Goal: Task Accomplishment & Management: Use online tool/utility

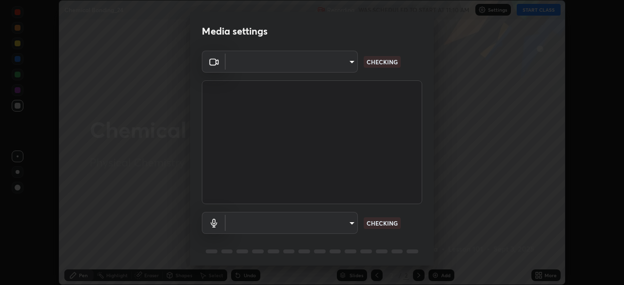
scroll to position [34, 0]
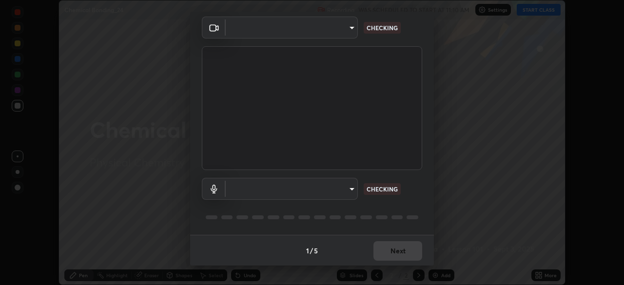
type input "e935e90e6c1ab5daa0dcc92e8481b2929d3357ce8b6dafce0a80e6d5474c7f03"
type input "c6b3c6d5c3a731f4ec6c3b5194e87e8aea126488fd752eaf3c94a14112842a4e"
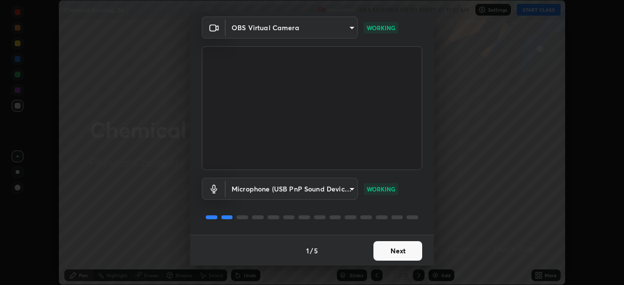
click at [391, 251] on button "Next" at bounding box center [398, 252] width 49 height 20
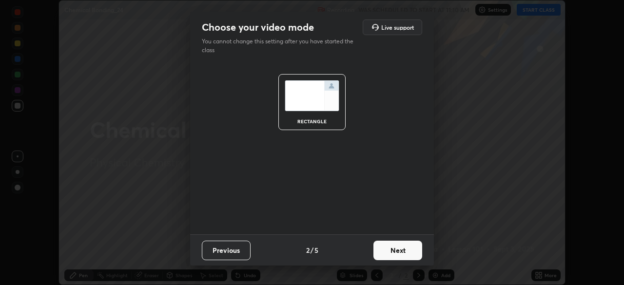
scroll to position [0, 0]
click at [392, 254] on button "Next" at bounding box center [398, 251] width 49 height 20
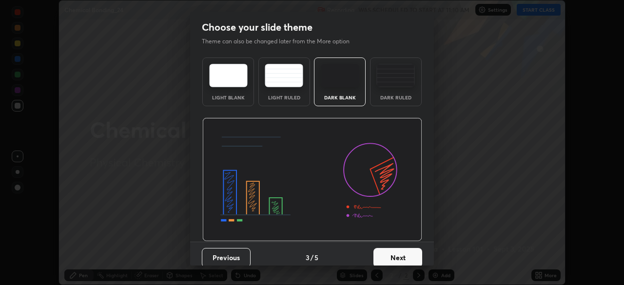
click at [393, 256] on button "Next" at bounding box center [398, 258] width 49 height 20
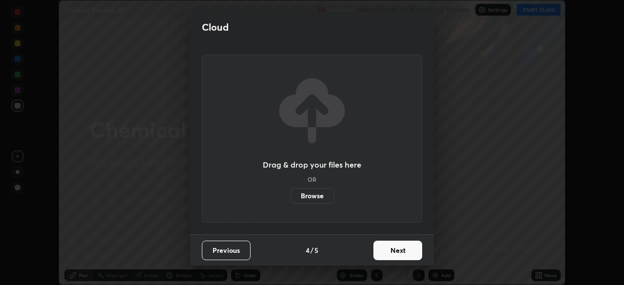
click at [395, 253] on button "Next" at bounding box center [398, 251] width 49 height 20
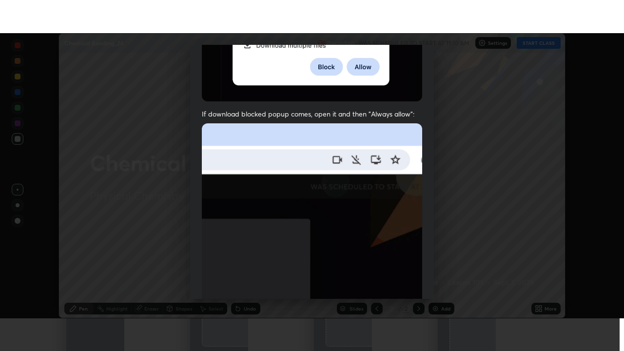
scroll to position [233, 0]
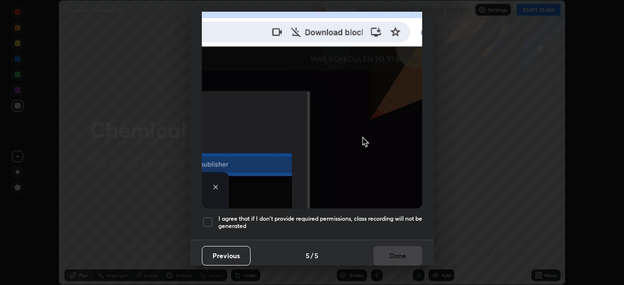
click at [207, 221] on div at bounding box center [208, 223] width 12 height 12
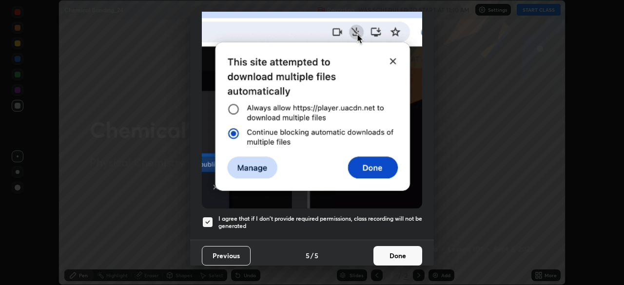
click at [388, 248] on button "Done" at bounding box center [398, 256] width 49 height 20
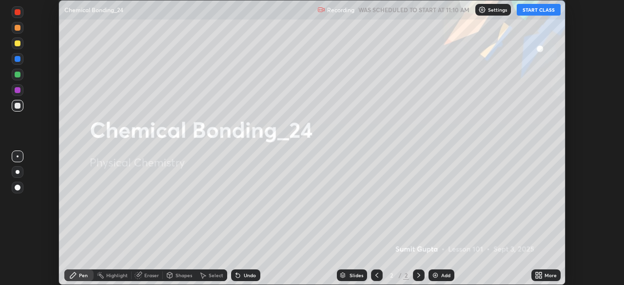
click at [536, 10] on button "START CLASS" at bounding box center [539, 10] width 44 height 12
click at [541, 279] on icon at bounding box center [541, 277] width 2 height 2
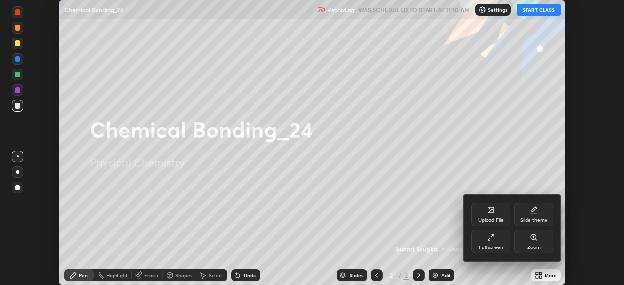
click at [490, 236] on icon at bounding box center [491, 238] width 8 height 8
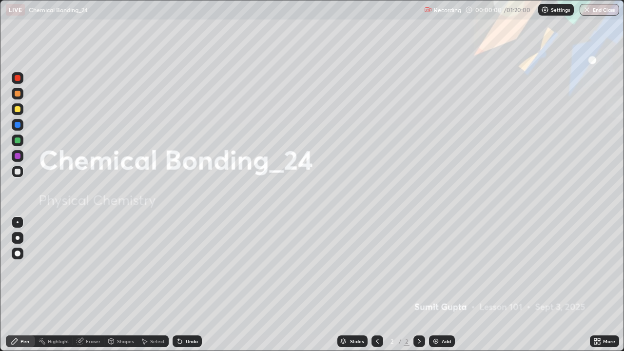
scroll to position [351, 624]
click at [436, 285] on div "Add" at bounding box center [442, 342] width 26 height 12
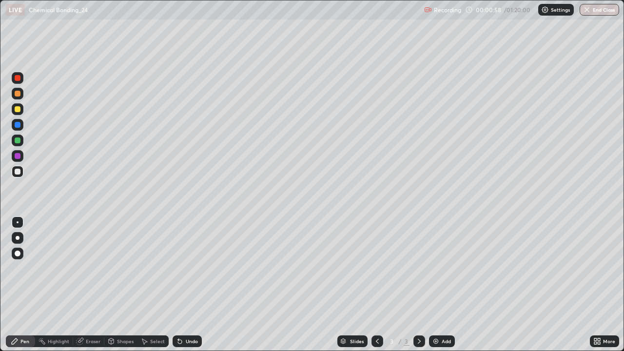
click at [18, 238] on div at bounding box center [18, 238] width 4 height 4
click at [18, 95] on div at bounding box center [18, 94] width 6 height 6
click at [17, 108] on div at bounding box center [18, 109] width 6 height 6
click at [18, 170] on div at bounding box center [18, 172] width 6 height 6
click at [186, 285] on div "Undo" at bounding box center [187, 342] width 29 height 12
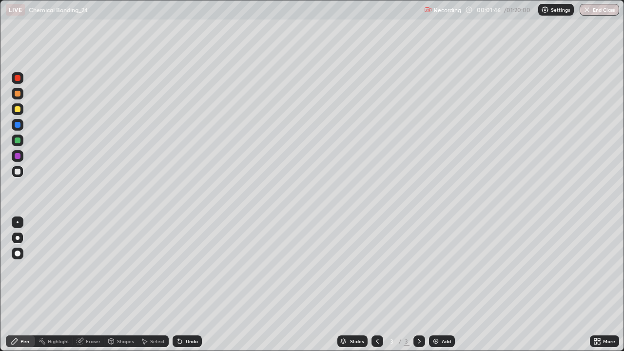
click at [186, 285] on div "Undo" at bounding box center [192, 341] width 12 height 5
click at [18, 142] on div at bounding box center [18, 141] width 6 height 6
click at [19, 172] on div at bounding box center [18, 172] width 6 height 6
click at [18, 139] on div at bounding box center [18, 141] width 6 height 6
click at [18, 111] on div at bounding box center [18, 109] width 6 height 6
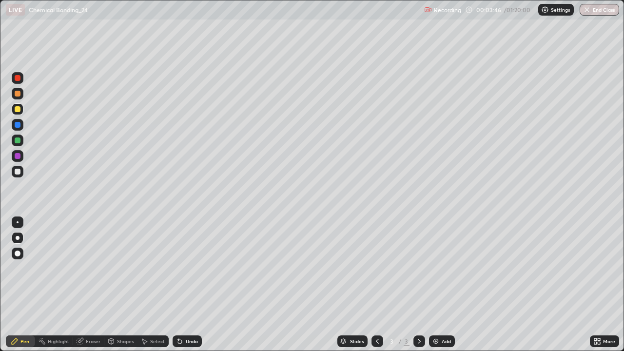
click at [19, 173] on div at bounding box center [18, 172] width 6 height 6
click at [15, 138] on div at bounding box center [18, 141] width 6 height 6
click at [186, 285] on div "Undo" at bounding box center [192, 341] width 12 height 5
click at [187, 285] on div "Undo" at bounding box center [192, 341] width 12 height 5
click at [18, 109] on div at bounding box center [18, 109] width 6 height 6
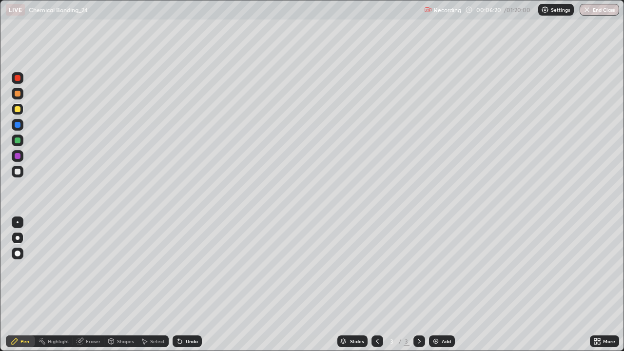
click at [439, 285] on img at bounding box center [436, 342] width 8 height 8
click at [20, 110] on div at bounding box center [18, 109] width 6 height 6
click at [18, 171] on div at bounding box center [18, 172] width 6 height 6
click at [188, 285] on div "Undo" at bounding box center [187, 342] width 29 height 12
click at [180, 285] on icon at bounding box center [180, 342] width 4 height 4
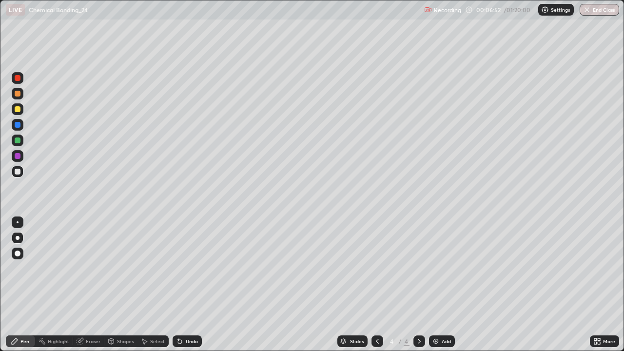
click at [178, 285] on icon at bounding box center [180, 342] width 4 height 4
click at [180, 285] on icon at bounding box center [180, 342] width 4 height 4
click at [179, 285] on icon at bounding box center [180, 342] width 4 height 4
click at [17, 172] on div at bounding box center [18, 172] width 6 height 6
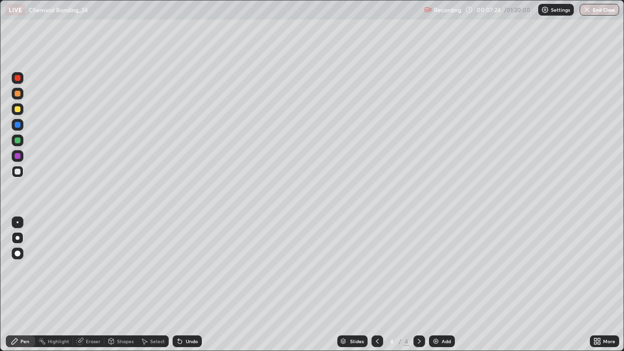
click at [17, 109] on div at bounding box center [18, 109] width 6 height 6
click at [17, 170] on div at bounding box center [18, 172] width 6 height 6
click at [19, 157] on div at bounding box center [18, 156] width 6 height 6
click at [18, 141] on div at bounding box center [18, 141] width 6 height 6
click at [438, 285] on img at bounding box center [436, 342] width 8 height 8
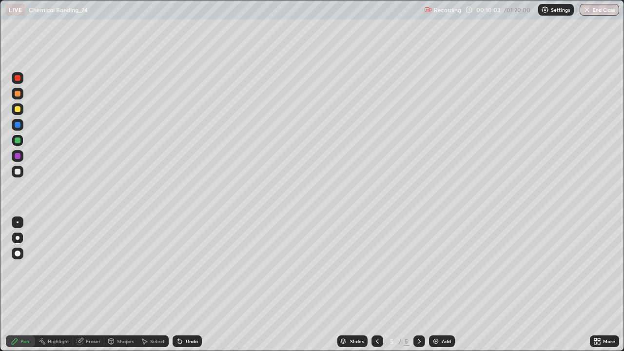
click at [19, 109] on div at bounding box center [18, 109] width 6 height 6
click at [21, 173] on div at bounding box center [18, 172] width 12 height 12
click at [20, 108] on div at bounding box center [18, 109] width 6 height 6
click at [16, 171] on div at bounding box center [18, 172] width 6 height 6
click at [188, 285] on div "Undo" at bounding box center [187, 342] width 29 height 12
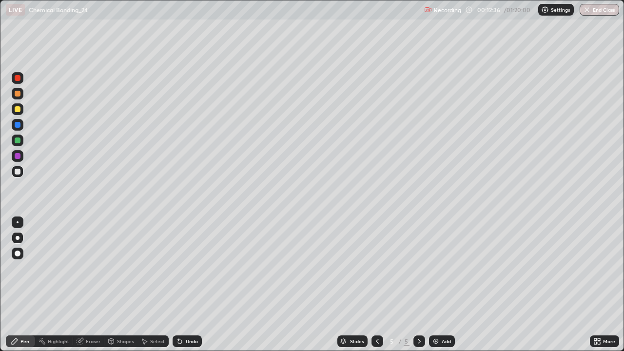
click at [17, 111] on div at bounding box center [18, 109] width 6 height 6
click at [17, 171] on div at bounding box center [18, 172] width 6 height 6
click at [186, 285] on div "Undo" at bounding box center [192, 341] width 12 height 5
click at [181, 285] on icon at bounding box center [180, 342] width 8 height 8
click at [17, 110] on div at bounding box center [18, 109] width 6 height 6
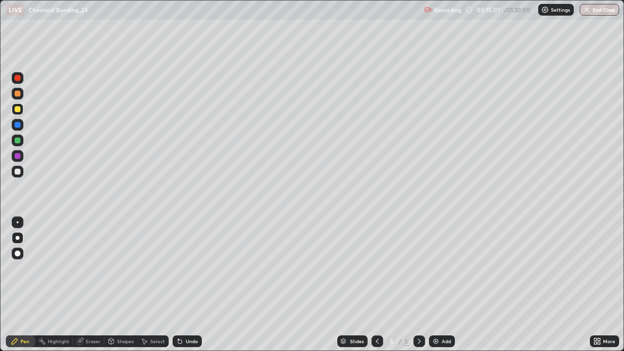
click at [20, 171] on div at bounding box center [18, 172] width 6 height 6
click at [21, 113] on div at bounding box center [18, 109] width 12 height 12
click at [186, 285] on div "Undo" at bounding box center [192, 341] width 12 height 5
click at [183, 285] on div "Undo" at bounding box center [187, 342] width 29 height 12
click at [13, 171] on div at bounding box center [18, 172] width 12 height 12
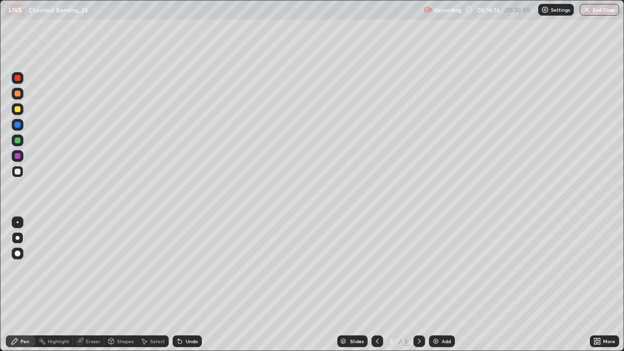
click at [178, 285] on icon at bounding box center [180, 342] width 4 height 4
click at [178, 285] on icon at bounding box center [178, 339] width 1 height 1
click at [437, 285] on img at bounding box center [436, 342] width 8 height 8
click at [19, 140] on div at bounding box center [18, 141] width 6 height 6
click at [19, 171] on div at bounding box center [18, 172] width 6 height 6
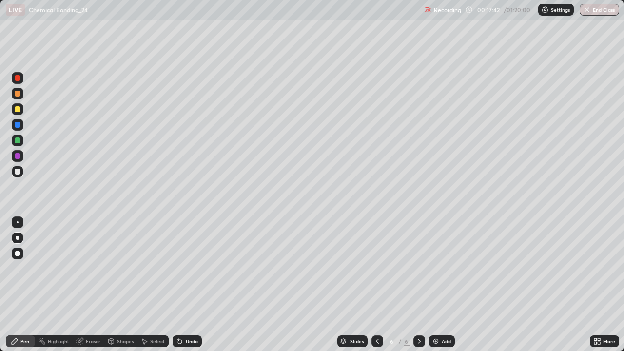
click at [17, 109] on div at bounding box center [18, 109] width 6 height 6
click at [20, 173] on div at bounding box center [18, 172] width 6 height 6
click at [18, 110] on div at bounding box center [18, 109] width 6 height 6
click at [19, 171] on div at bounding box center [18, 172] width 6 height 6
click at [19, 107] on div at bounding box center [18, 109] width 6 height 6
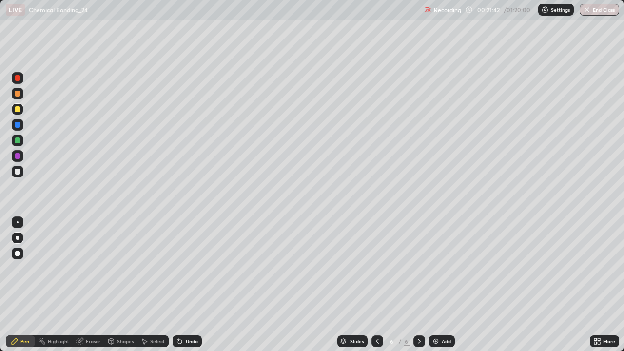
click at [19, 110] on div at bounding box center [18, 109] width 6 height 6
click at [437, 285] on img at bounding box center [436, 342] width 8 height 8
click at [184, 285] on div "Undo" at bounding box center [187, 342] width 29 height 12
click at [186, 285] on div "Undo" at bounding box center [192, 341] width 12 height 5
click at [17, 171] on div at bounding box center [18, 172] width 6 height 6
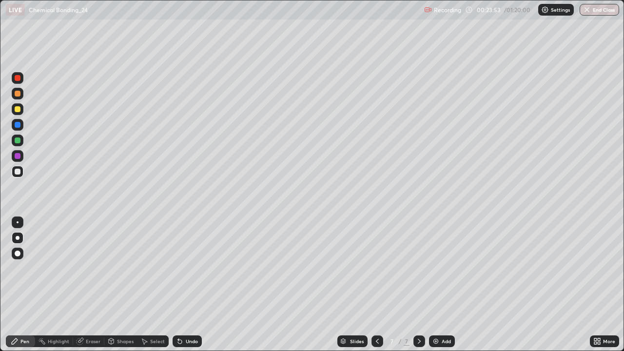
click at [19, 110] on div at bounding box center [18, 109] width 6 height 6
click at [16, 171] on div at bounding box center [18, 172] width 6 height 6
click at [180, 285] on icon at bounding box center [180, 342] width 8 height 8
click at [183, 285] on div "Undo" at bounding box center [187, 342] width 29 height 12
click at [16, 125] on div at bounding box center [18, 125] width 6 height 6
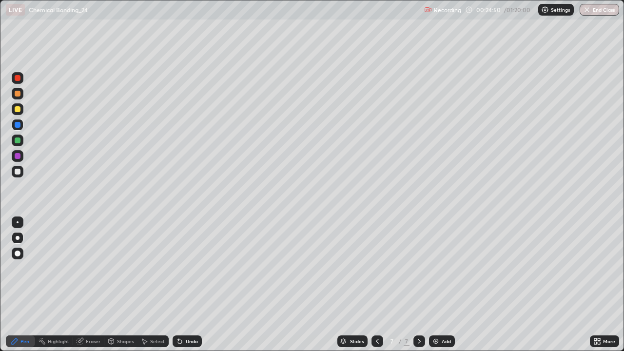
click at [18, 173] on div at bounding box center [18, 172] width 6 height 6
click at [182, 285] on div "Undo" at bounding box center [187, 342] width 29 height 12
click at [18, 110] on div at bounding box center [18, 109] width 6 height 6
click at [14, 169] on div at bounding box center [18, 172] width 12 height 12
click at [17, 140] on div at bounding box center [18, 141] width 6 height 6
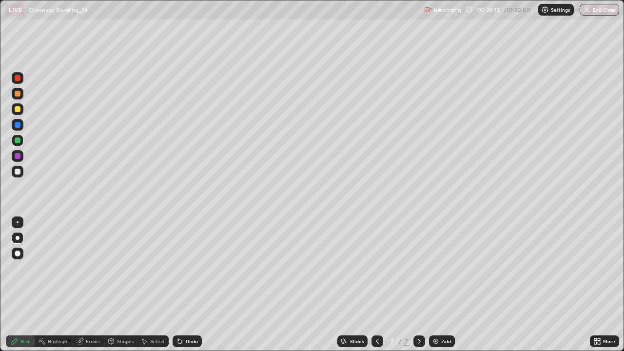
click at [264, 285] on div "Slides 7 / 7 Add" at bounding box center [396, 342] width 388 height 20
click at [442, 285] on div "Add" at bounding box center [446, 341] width 9 height 5
click at [19, 173] on div at bounding box center [18, 172] width 6 height 6
click at [17, 153] on div at bounding box center [18, 156] width 6 height 6
click at [18, 110] on div at bounding box center [18, 109] width 6 height 6
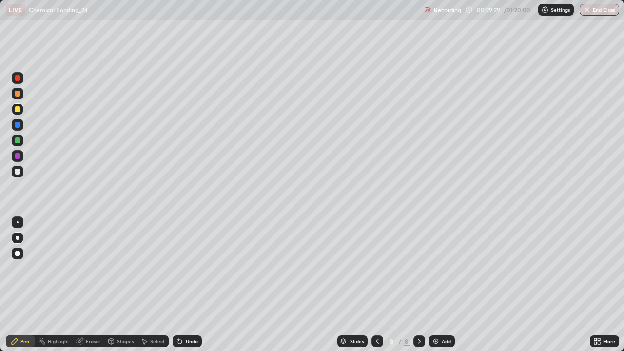
click at [188, 285] on div "Undo" at bounding box center [187, 342] width 29 height 12
click at [17, 172] on div at bounding box center [18, 172] width 6 height 6
click at [18, 109] on div at bounding box center [18, 109] width 6 height 6
click at [182, 285] on icon at bounding box center [180, 342] width 8 height 8
click at [440, 285] on div "Add" at bounding box center [442, 342] width 26 height 12
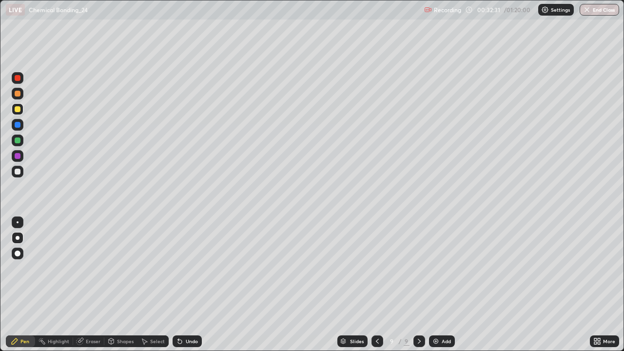
click at [22, 177] on div at bounding box center [18, 172] width 12 height 16
click at [187, 285] on div "Undo" at bounding box center [187, 342] width 29 height 12
click at [17, 109] on div at bounding box center [18, 109] width 6 height 6
click at [181, 285] on icon at bounding box center [180, 342] width 4 height 4
click at [179, 285] on icon at bounding box center [180, 342] width 4 height 4
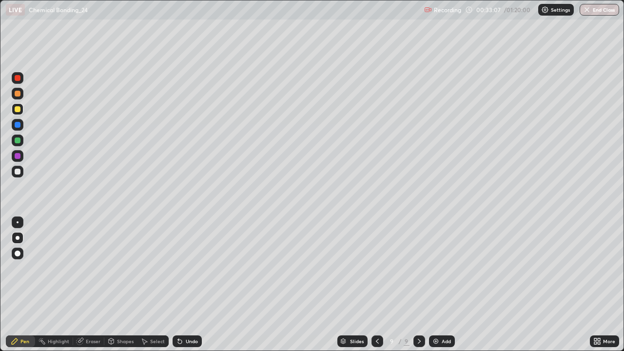
click at [182, 285] on icon at bounding box center [180, 342] width 8 height 8
click at [181, 285] on icon at bounding box center [180, 342] width 8 height 8
click at [18, 174] on div at bounding box center [18, 172] width 6 height 6
click at [17, 174] on div at bounding box center [18, 172] width 6 height 6
click at [19, 92] on div at bounding box center [18, 94] width 6 height 6
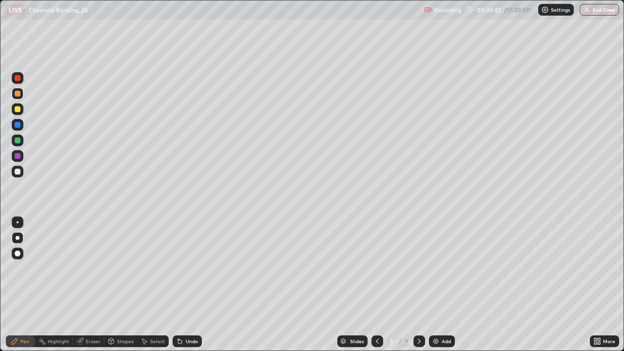
click at [18, 140] on div at bounding box center [18, 141] width 6 height 6
click at [18, 172] on div at bounding box center [18, 172] width 6 height 6
click at [17, 110] on div at bounding box center [18, 109] width 6 height 6
click at [17, 170] on div at bounding box center [18, 172] width 6 height 6
click at [17, 159] on div at bounding box center [18, 156] width 6 height 6
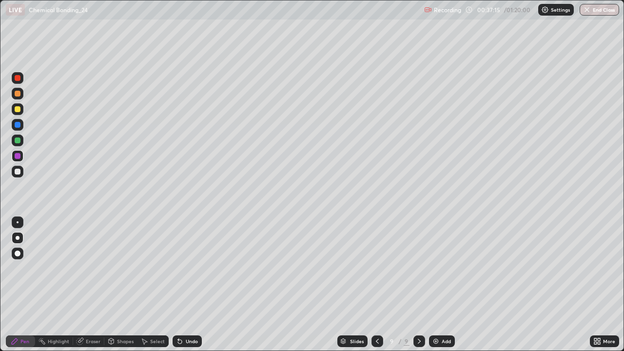
click at [339, 285] on div "Slides" at bounding box center [353, 342] width 30 height 12
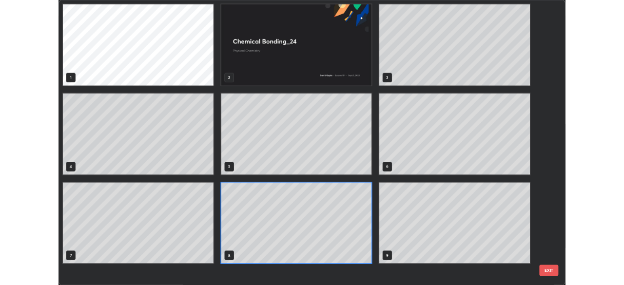
scroll to position [347, 619]
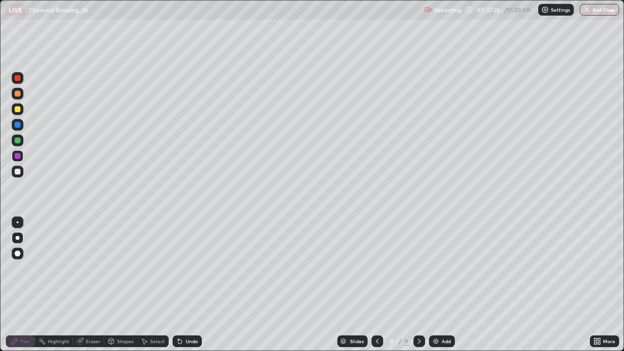
click at [421, 285] on div at bounding box center [420, 342] width 12 height 20
click at [179, 285] on icon at bounding box center [180, 342] width 4 height 4
click at [460, 285] on div "Slides 9 / 9 Add" at bounding box center [396, 342] width 388 height 20
click at [444, 285] on div "Add" at bounding box center [442, 342] width 26 height 12
click at [17, 110] on div at bounding box center [18, 109] width 6 height 6
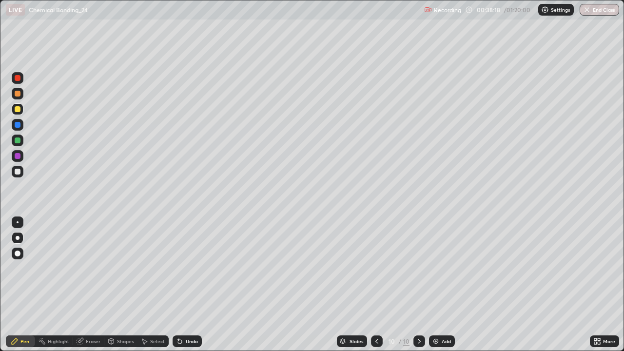
click at [18, 155] on div at bounding box center [18, 156] width 6 height 6
click at [18, 173] on div at bounding box center [18, 172] width 6 height 6
click at [20, 110] on div at bounding box center [18, 109] width 6 height 6
click at [18, 172] on div at bounding box center [18, 172] width 6 height 6
click at [17, 108] on div at bounding box center [18, 109] width 6 height 6
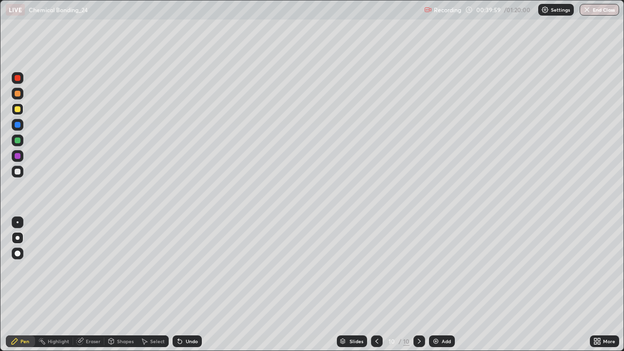
click at [14, 176] on div at bounding box center [18, 172] width 12 height 12
click at [17, 142] on div at bounding box center [18, 141] width 6 height 6
click at [21, 159] on div at bounding box center [18, 156] width 12 height 12
click at [440, 285] on div "Add" at bounding box center [442, 342] width 26 height 12
click at [19, 170] on div at bounding box center [18, 172] width 6 height 6
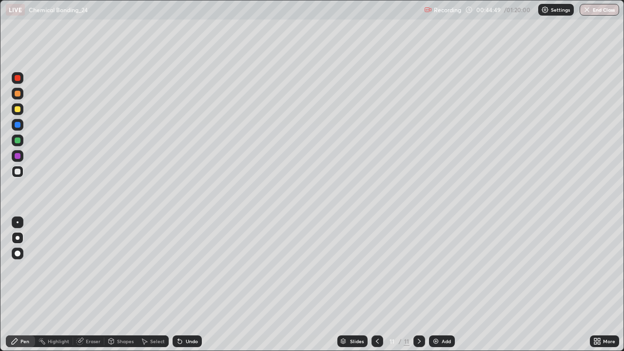
click at [16, 140] on div at bounding box center [18, 141] width 6 height 6
click at [443, 285] on div "Add" at bounding box center [446, 341] width 9 height 5
click at [17, 174] on div at bounding box center [18, 172] width 6 height 6
click at [17, 109] on div at bounding box center [18, 109] width 6 height 6
click at [189, 285] on div "Undo" at bounding box center [192, 341] width 12 height 5
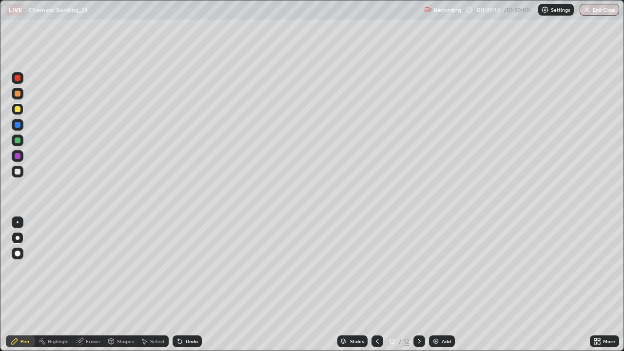
click at [17, 172] on div at bounding box center [18, 172] width 6 height 6
click at [183, 285] on div "Undo" at bounding box center [187, 342] width 29 height 12
click at [188, 285] on div "Undo" at bounding box center [192, 341] width 12 height 5
click at [15, 156] on div at bounding box center [18, 156] width 6 height 6
click at [19, 140] on div at bounding box center [18, 141] width 6 height 6
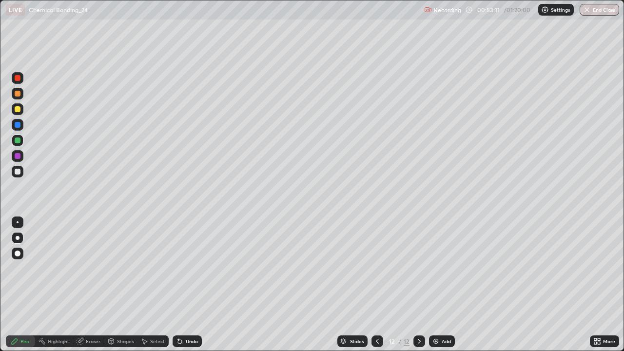
click at [437, 285] on img at bounding box center [436, 342] width 8 height 8
click at [22, 172] on div at bounding box center [18, 172] width 12 height 12
click at [186, 285] on div "Undo" at bounding box center [192, 341] width 12 height 5
click at [18, 141] on div at bounding box center [18, 141] width 6 height 6
click at [15, 112] on div at bounding box center [18, 109] width 12 height 12
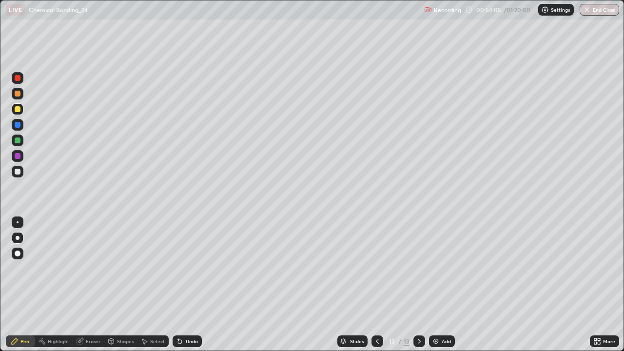
click at [17, 158] on div at bounding box center [18, 156] width 6 height 6
click at [18, 170] on div at bounding box center [18, 172] width 6 height 6
click at [12, 171] on div at bounding box center [18, 172] width 12 height 12
click at [19, 155] on div at bounding box center [18, 156] width 6 height 6
click at [16, 172] on div at bounding box center [18, 172] width 6 height 6
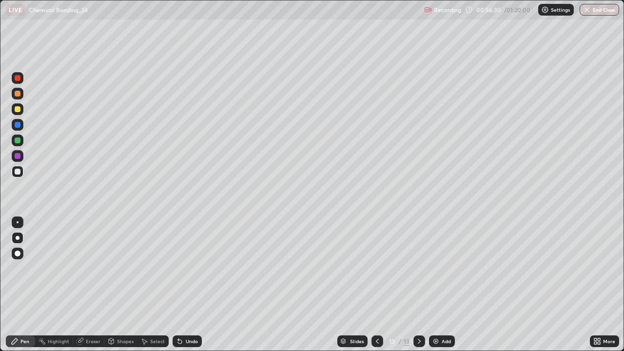
click at [16, 155] on div at bounding box center [18, 156] width 6 height 6
click at [17, 141] on div at bounding box center [18, 141] width 6 height 6
click at [443, 285] on div "Add" at bounding box center [446, 341] width 9 height 5
click at [372, 285] on div at bounding box center [378, 342] width 12 height 12
click at [416, 285] on div at bounding box center [420, 342] width 12 height 20
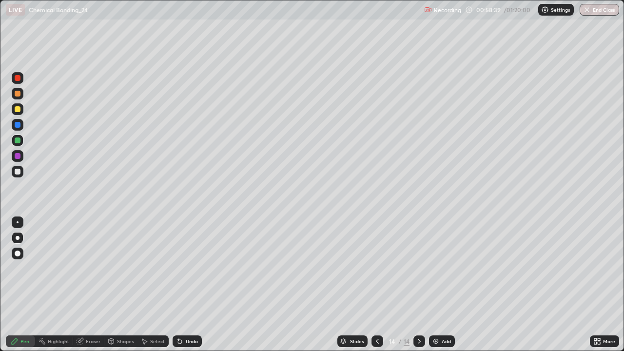
click at [20, 106] on div at bounding box center [18, 109] width 12 height 12
click at [186, 285] on div "Undo" at bounding box center [192, 341] width 12 height 5
click at [184, 285] on div "Undo" at bounding box center [187, 342] width 29 height 12
click at [19, 111] on div at bounding box center [18, 109] width 6 height 6
click at [15, 171] on div at bounding box center [18, 172] width 6 height 6
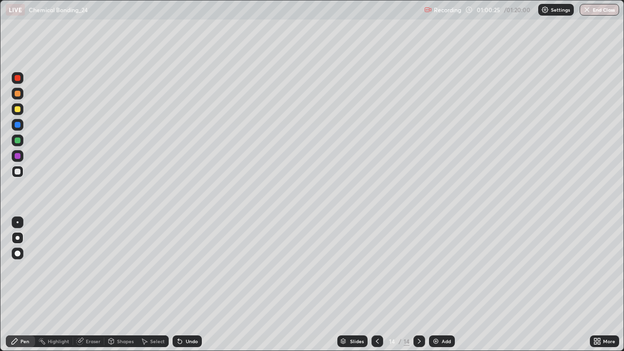
click at [16, 172] on div at bounding box center [18, 172] width 6 height 6
click at [182, 285] on icon at bounding box center [180, 342] width 8 height 8
click at [181, 285] on icon at bounding box center [180, 342] width 8 height 8
click at [183, 285] on div "Undo" at bounding box center [187, 342] width 29 height 12
click at [186, 285] on div "Undo" at bounding box center [192, 341] width 12 height 5
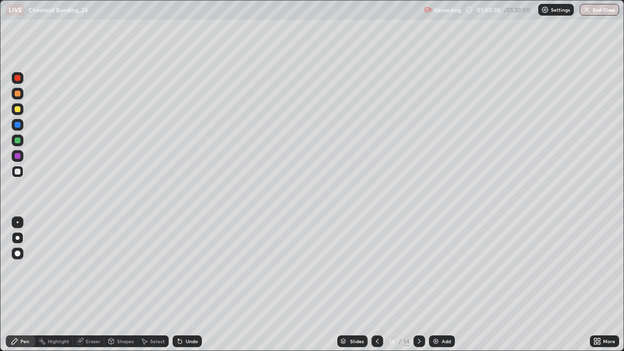
click at [184, 285] on div "Undo" at bounding box center [187, 342] width 29 height 12
click at [182, 285] on icon at bounding box center [180, 342] width 8 height 8
click at [186, 285] on div "Undo" at bounding box center [192, 341] width 12 height 5
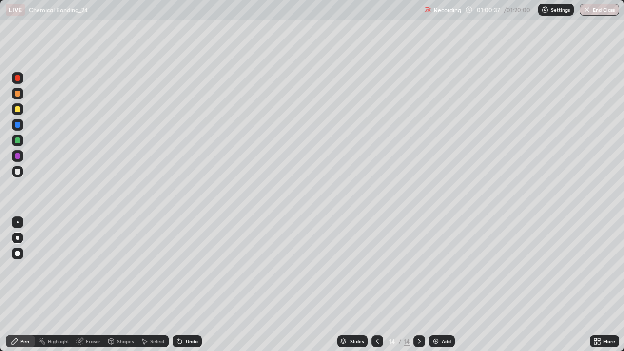
click at [186, 285] on div "Undo" at bounding box center [192, 341] width 12 height 5
click at [192, 285] on div "Undo" at bounding box center [192, 341] width 12 height 5
click at [19, 121] on div at bounding box center [18, 125] width 12 height 12
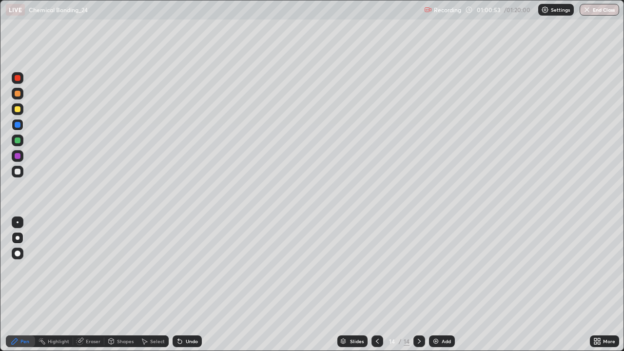
click at [19, 106] on div at bounding box center [18, 109] width 6 height 6
click at [188, 285] on div "Undo" at bounding box center [192, 341] width 12 height 5
click at [18, 171] on div at bounding box center [18, 172] width 6 height 6
click at [20, 110] on div at bounding box center [18, 109] width 6 height 6
click at [181, 285] on icon at bounding box center [180, 342] width 8 height 8
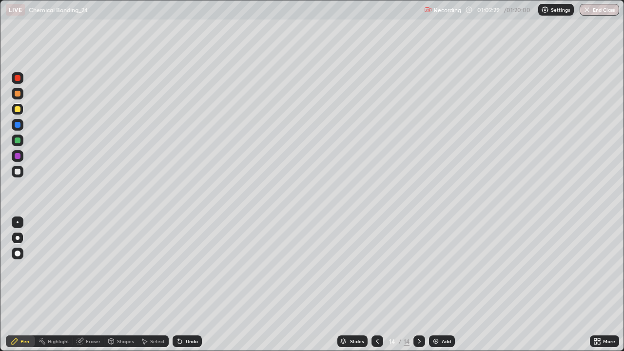
click at [79, 285] on icon at bounding box center [80, 342] width 6 height 6
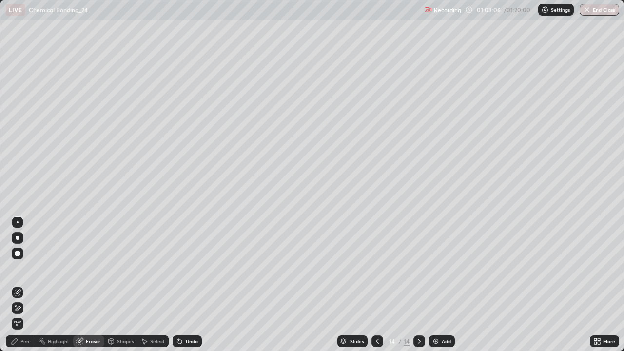
click at [178, 285] on icon at bounding box center [178, 339] width 1 height 1
click at [18, 238] on div at bounding box center [18, 238] width 4 height 4
click at [17, 285] on icon at bounding box center [15, 342] width 8 height 8
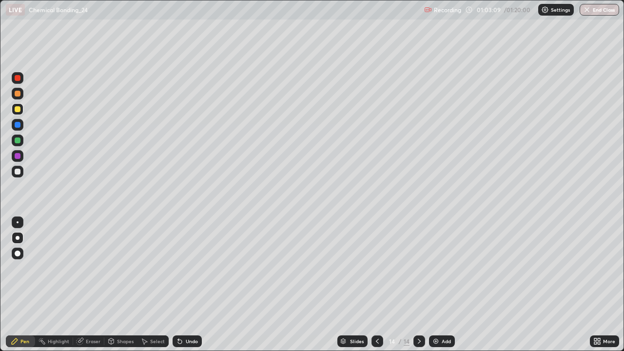
click at [17, 126] on div at bounding box center [18, 125] width 6 height 6
click at [186, 285] on div "Undo" at bounding box center [192, 341] width 12 height 5
click at [19, 106] on div at bounding box center [18, 109] width 6 height 6
click at [376, 285] on icon at bounding box center [378, 342] width 8 height 8
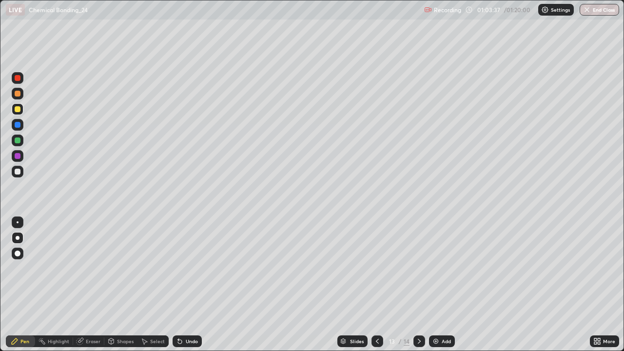
click at [377, 285] on icon at bounding box center [378, 342] width 8 height 8
click at [417, 285] on icon at bounding box center [420, 342] width 8 height 8
click at [420, 285] on icon at bounding box center [420, 342] width 8 height 8
click at [376, 285] on icon at bounding box center [378, 342] width 8 height 8
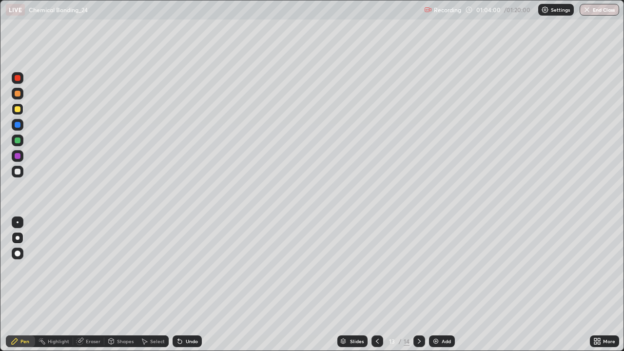
click at [418, 285] on icon at bounding box center [420, 342] width 8 height 8
click at [416, 285] on icon at bounding box center [420, 342] width 8 height 8
click at [442, 285] on div "Add" at bounding box center [446, 341] width 9 height 5
click at [18, 172] on div at bounding box center [18, 172] width 6 height 6
click at [15, 109] on div at bounding box center [18, 109] width 6 height 6
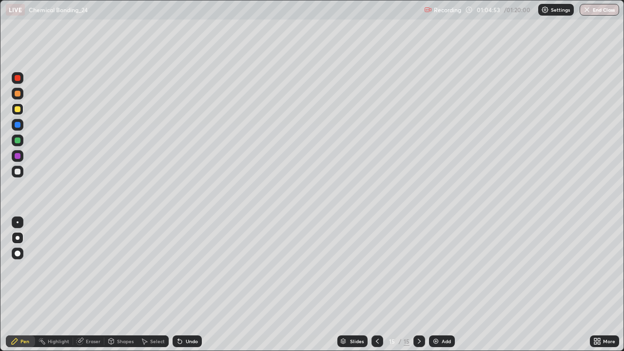
click at [19, 172] on div at bounding box center [18, 172] width 6 height 6
click at [182, 285] on div "Undo" at bounding box center [187, 342] width 29 height 12
click at [188, 285] on div "Undo" at bounding box center [187, 342] width 29 height 12
click at [184, 285] on div "Undo" at bounding box center [187, 342] width 29 height 12
click at [183, 285] on div "Undo" at bounding box center [187, 342] width 29 height 12
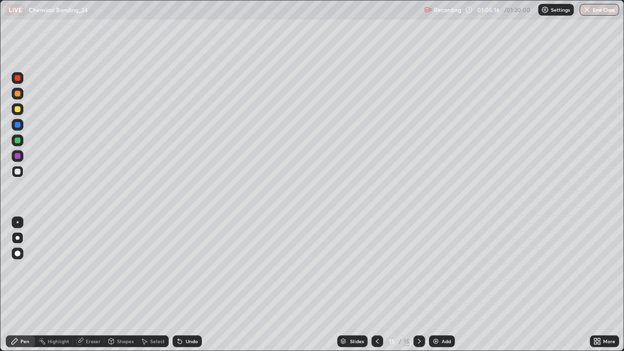
click at [18, 124] on div at bounding box center [18, 125] width 6 height 6
click at [17, 170] on div at bounding box center [18, 172] width 6 height 6
click at [18, 138] on div at bounding box center [18, 141] width 6 height 6
click at [182, 285] on div "Undo" at bounding box center [187, 342] width 29 height 12
click at [17, 171] on div at bounding box center [18, 172] width 6 height 6
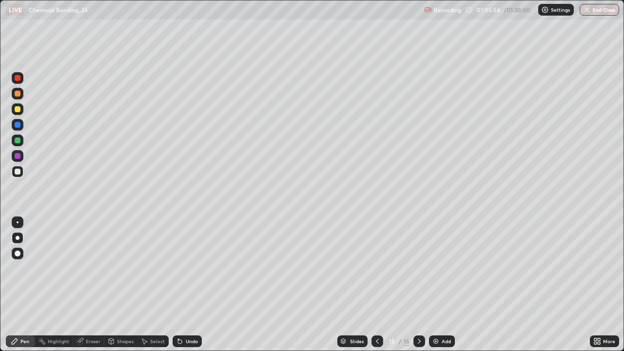
click at [188, 285] on div "Undo" at bounding box center [192, 341] width 12 height 5
click at [15, 124] on div at bounding box center [18, 125] width 6 height 6
click at [186, 285] on div "Undo" at bounding box center [187, 342] width 29 height 12
click at [16, 109] on div at bounding box center [18, 109] width 6 height 6
click at [179, 285] on icon at bounding box center [180, 342] width 4 height 4
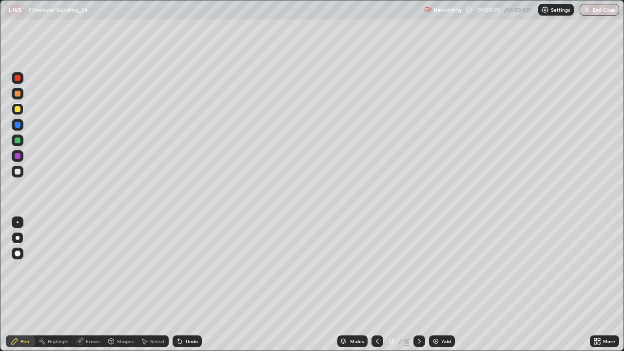
click at [595, 8] on button "End Class" at bounding box center [600, 10] width 40 height 12
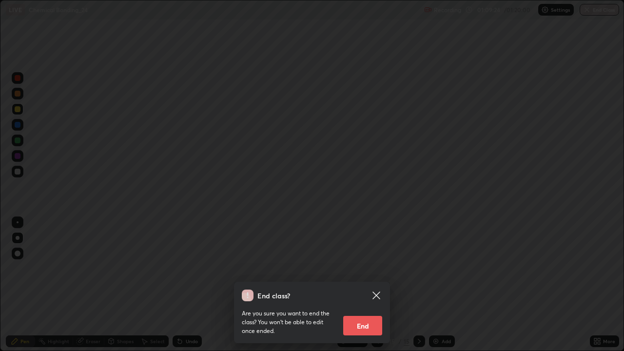
click at [350, 285] on button "End" at bounding box center [362, 326] width 39 height 20
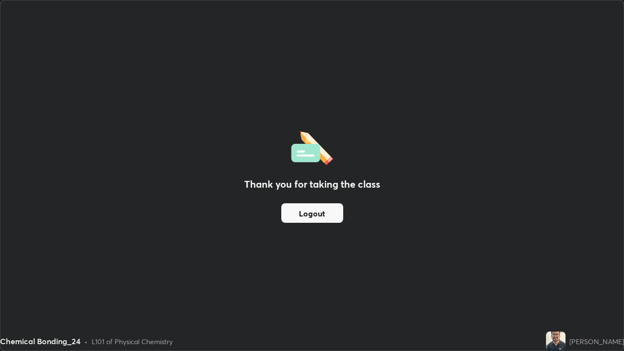
click at [364, 260] on div "Thank you for taking the class Logout" at bounding box center [312, 175] width 624 height 350
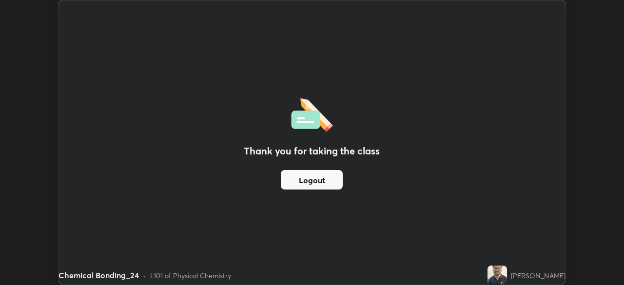
scroll to position [48503, 48164]
